Goal: Task Accomplishment & Management: Manage account settings

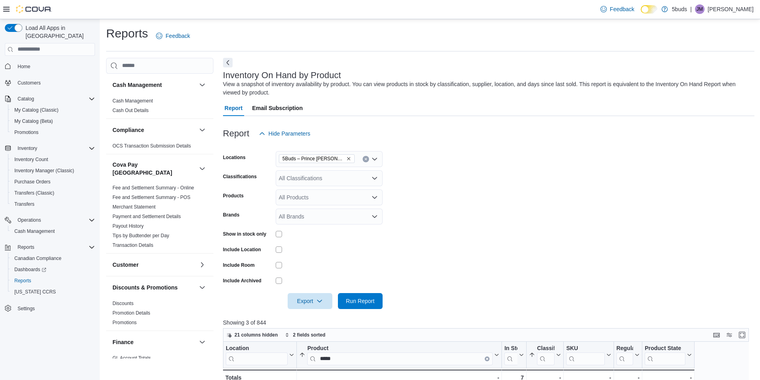
click at [39, 228] on span "Cash Management" at bounding box center [34, 231] width 40 height 6
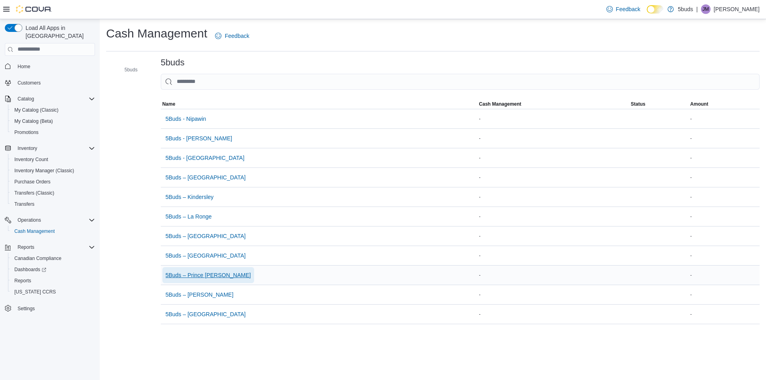
click at [201, 277] on span "5Buds – Prince [PERSON_NAME]" at bounding box center [208, 275] width 85 height 8
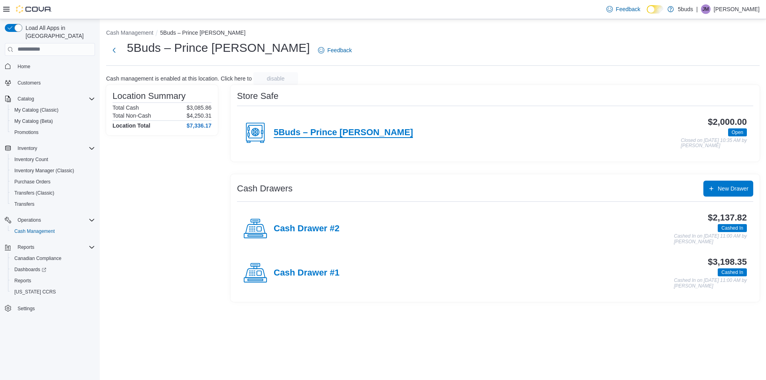
click at [291, 133] on h4 "5Buds – Prince [PERSON_NAME]" at bounding box center [343, 133] width 139 height 10
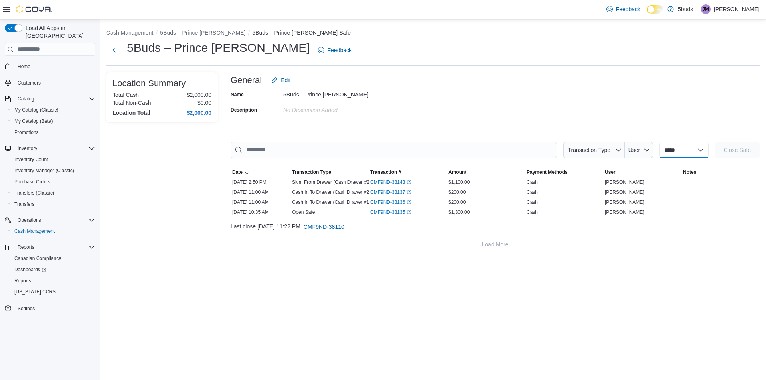
click at [672, 153] on select "**********" at bounding box center [684, 150] width 49 height 16
select select "**********"
click at [660, 142] on select "**********" at bounding box center [684, 150] width 49 height 16
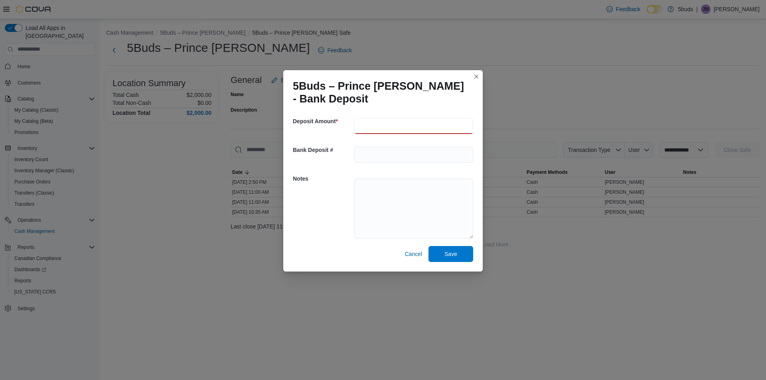
click at [431, 128] on input "number" at bounding box center [413, 126] width 119 height 16
type input "****"
click at [447, 257] on span "Save" at bounding box center [451, 254] width 13 height 8
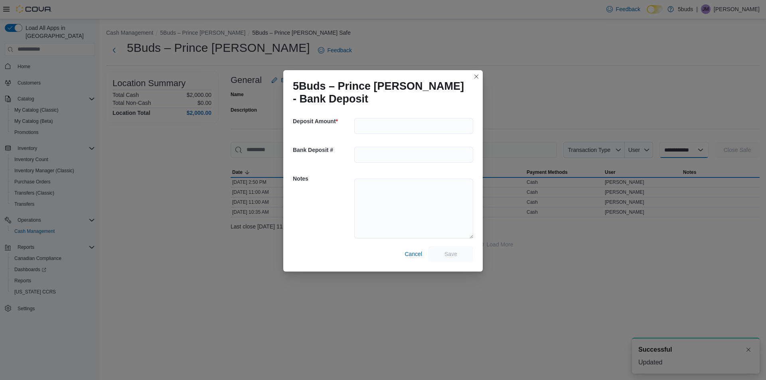
select select
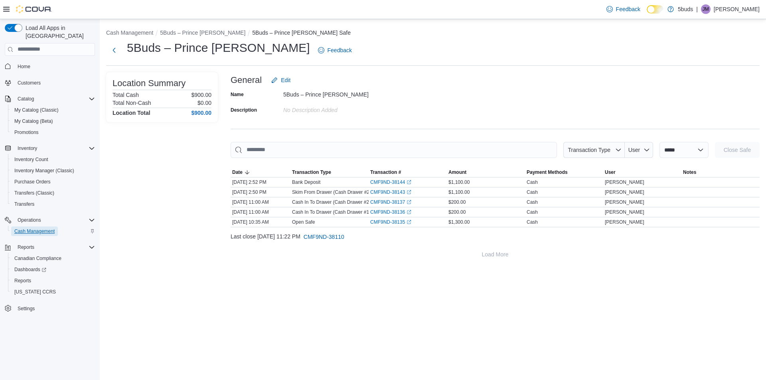
click at [47, 228] on span "Cash Management" at bounding box center [34, 231] width 40 height 6
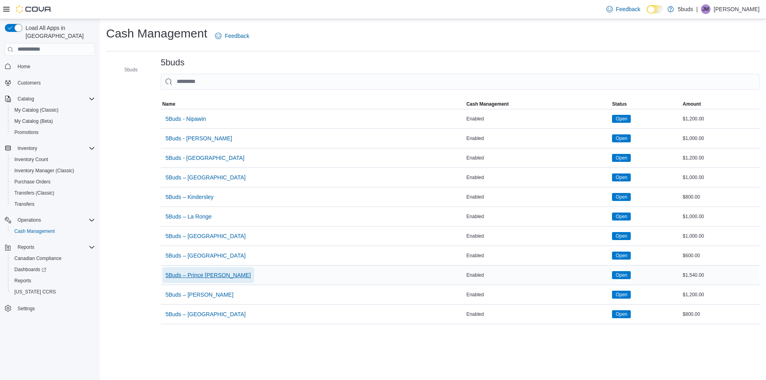
click at [200, 276] on span "5Buds – Prince [PERSON_NAME]" at bounding box center [208, 275] width 85 height 8
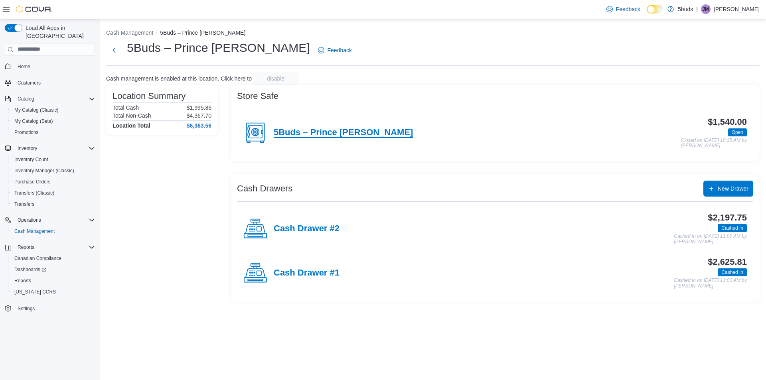
click at [283, 131] on h4 "5Buds – Prince [PERSON_NAME]" at bounding box center [343, 133] width 139 height 10
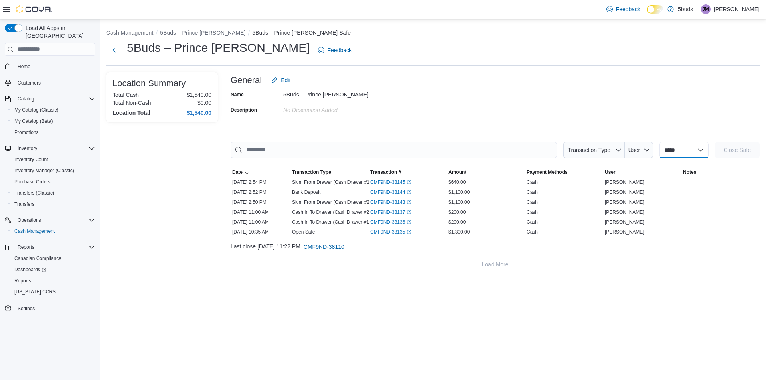
click at [664, 151] on select "**********" at bounding box center [684, 150] width 49 height 16
select select "**********"
click at [660, 142] on select "**********" at bounding box center [684, 150] width 49 height 16
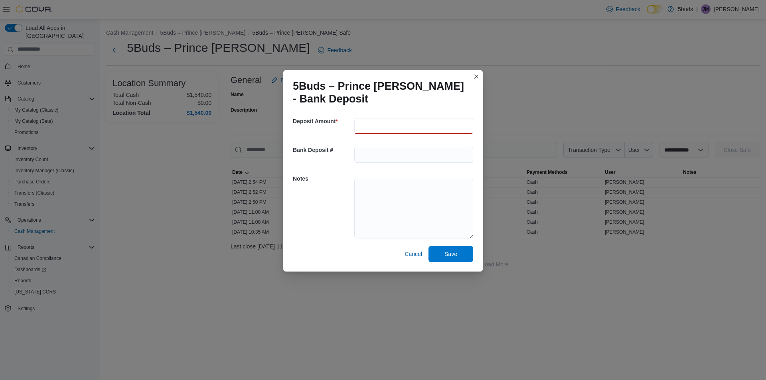
click at [393, 125] on input "number" at bounding box center [413, 126] width 119 height 16
type input "***"
click at [330, 207] on div "Notes" at bounding box center [383, 207] width 180 height 77
click at [449, 249] on span "Save" at bounding box center [450, 254] width 35 height 16
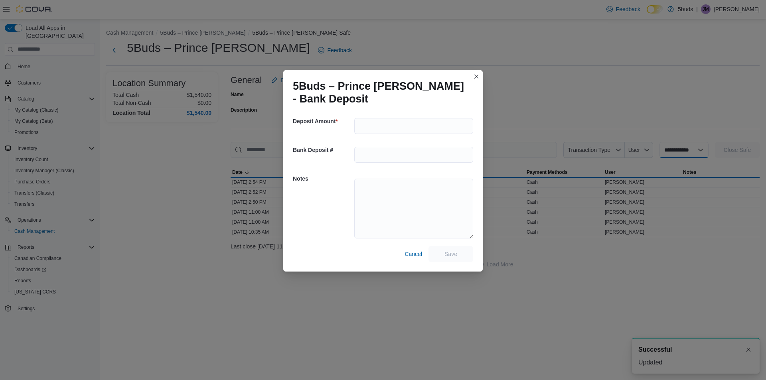
select select
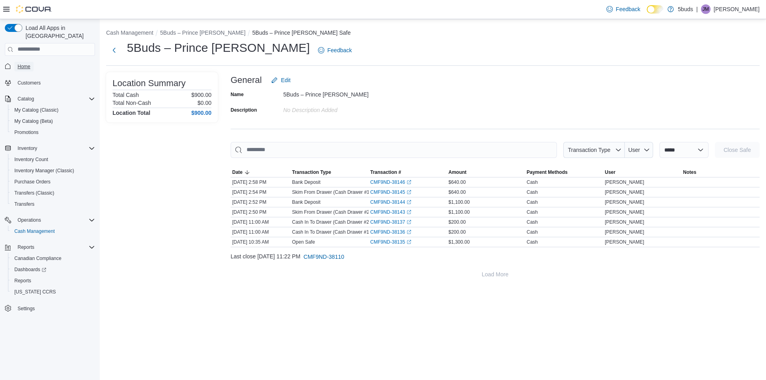
click at [26, 63] on span "Home" at bounding box center [24, 66] width 13 height 6
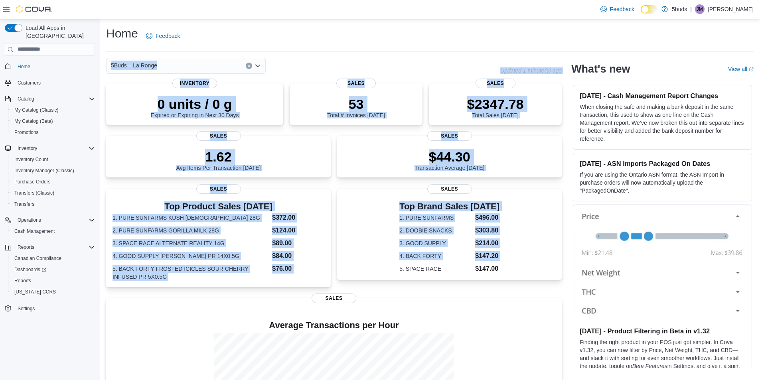
drag, startPoint x: 295, startPoint y: 32, endPoint x: 365, endPoint y: 283, distance: 261.1
click at [363, 285] on div "Home Feedback 5Buds – La Ronge Updated 1 minute(s) ago 0 units / 0 g Expired or…" at bounding box center [430, 243] width 661 height 449
click at [367, 283] on div "Top Brand Sales [DATE] 1. PURE SUNFARMS $496.00 2. DOOBIE SNACKS $303.80 3. GOO…" at bounding box center [449, 239] width 225 height 100
drag, startPoint x: 367, startPoint y: 283, endPoint x: 128, endPoint y: 20, distance: 355.5
click at [128, 20] on div "Home Feedback 5Buds – La Ronge Updated 1 minute(s) ago 0 units / 0 g Expired or…" at bounding box center [430, 243] width 661 height 449
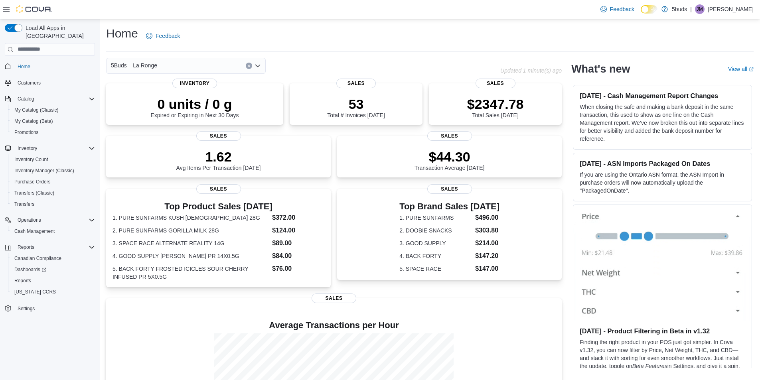
click at [111, 13] on div "Feedback Dark Mode 5buds | [PERSON_NAME]" at bounding box center [380, 9] width 760 height 19
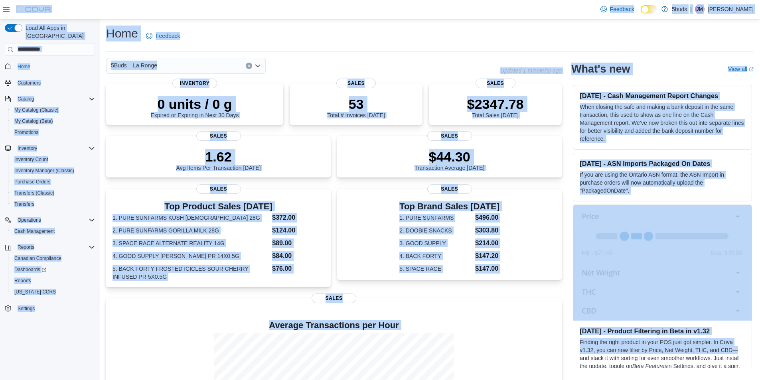
drag, startPoint x: 57, startPoint y: 10, endPoint x: 572, endPoint y: 354, distance: 618.9
click at [572, 354] on div "Feedback Dark Mode 5buds | [PERSON_NAME] Load All Apps in New Hub Home Customer…" at bounding box center [380, 234] width 760 height 468
click at [572, 354] on div "5Buds – La Ronge Updated 1 minute(s) ago 0 units / 0 g Expired or Expiring in N…" at bounding box center [430, 260] width 648 height 404
drag, startPoint x: 572, startPoint y: 354, endPoint x: 75, endPoint y: 18, distance: 599.7
click at [75, 18] on div "Feedback Dark Mode 5buds | [PERSON_NAME] Load All Apps in New Hub Home Customer…" at bounding box center [380, 234] width 760 height 468
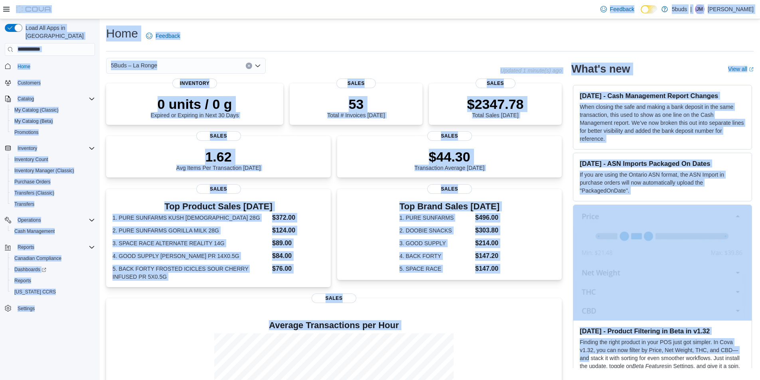
click at [109, 6] on div "Feedback Dark Mode 5buds | [PERSON_NAME]" at bounding box center [380, 9] width 760 height 19
drag, startPoint x: 65, startPoint y: 6, endPoint x: 622, endPoint y: 368, distance: 664.2
click at [622, 368] on div "Feedback Dark Mode 5buds | [PERSON_NAME] Load All Apps in New Hub Home Customer…" at bounding box center [380, 234] width 760 height 468
click at [356, 59] on div "5Buds – La Ronge" at bounding box center [303, 66] width 394 height 16
drag, startPoint x: 104, startPoint y: 8, endPoint x: 575, endPoint y: 361, distance: 588.9
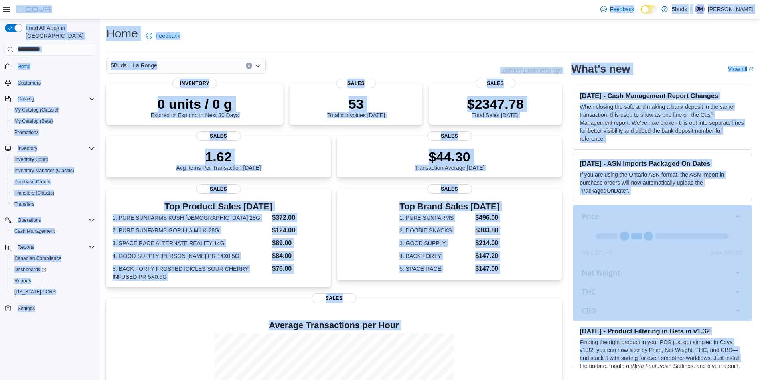
click at [575, 361] on div "Feedback Dark Mode 5buds | [PERSON_NAME] Load All Apps in New Hub Home Customer…" at bounding box center [380, 234] width 760 height 468
click at [425, 65] on div "5Buds – La Ronge" at bounding box center [303, 66] width 394 height 16
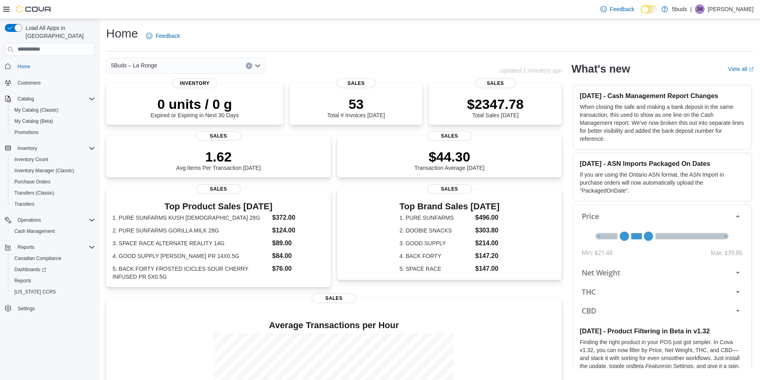
click at [257, 65] on icon "Open list of options" at bounding box center [258, 66] width 6 height 6
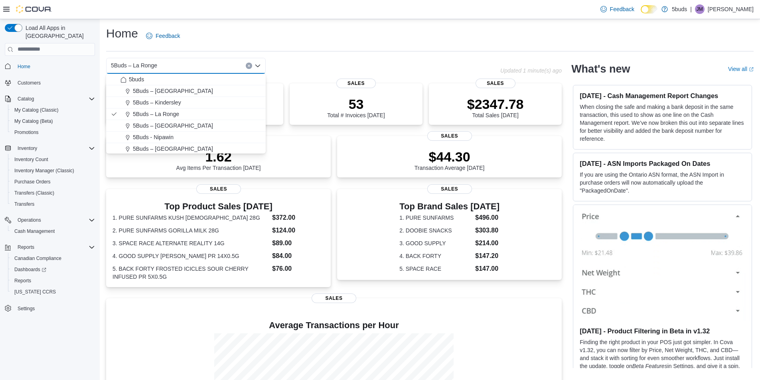
click at [296, 60] on div "5Buds – La Ronge Combo box. Selected. 5Buds – [GEOGRAPHIC_DATA]. Press Backspac…" at bounding box center [303, 66] width 394 height 16
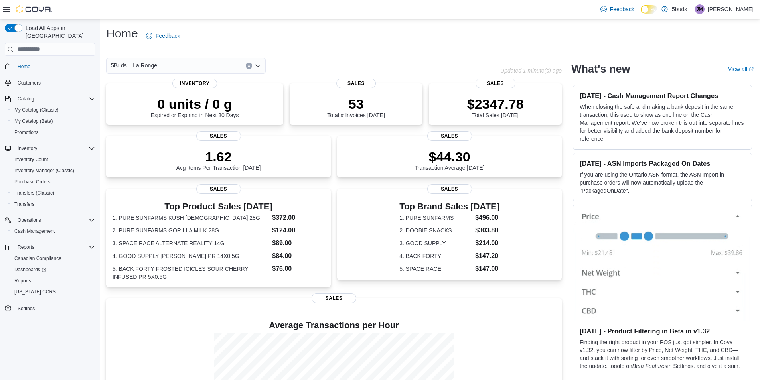
click at [235, 49] on div "Home Feedback" at bounding box center [430, 39] width 648 height 26
